Goal: Information Seeking & Learning: Learn about a topic

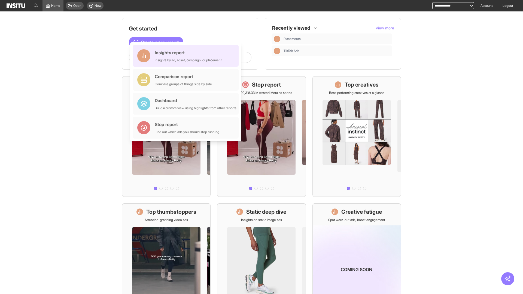
click at [187, 56] on div "Insights report Insights by ad, adset, campaign, or placement" at bounding box center [188, 55] width 67 height 13
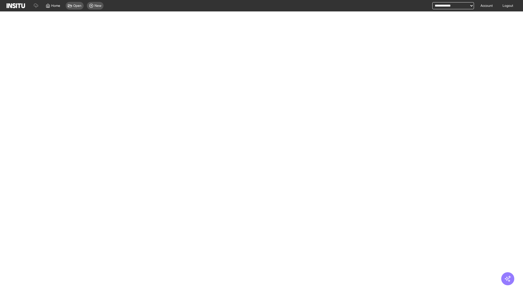
select select "**"
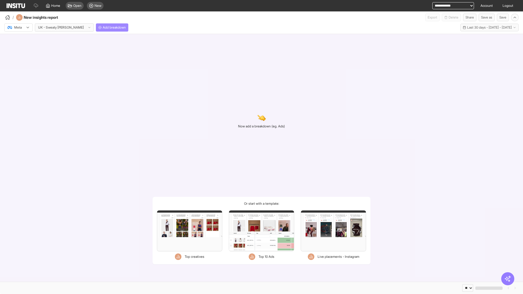
click at [103, 27] on span "Add breakdown" at bounding box center [114, 27] width 23 height 4
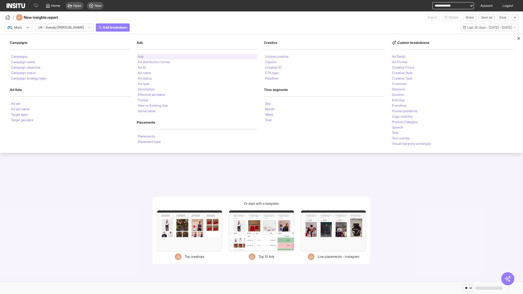
click at [140, 57] on li "Ads" at bounding box center [141, 56] width 6 height 3
